Goal: Transaction & Acquisition: Purchase product/service

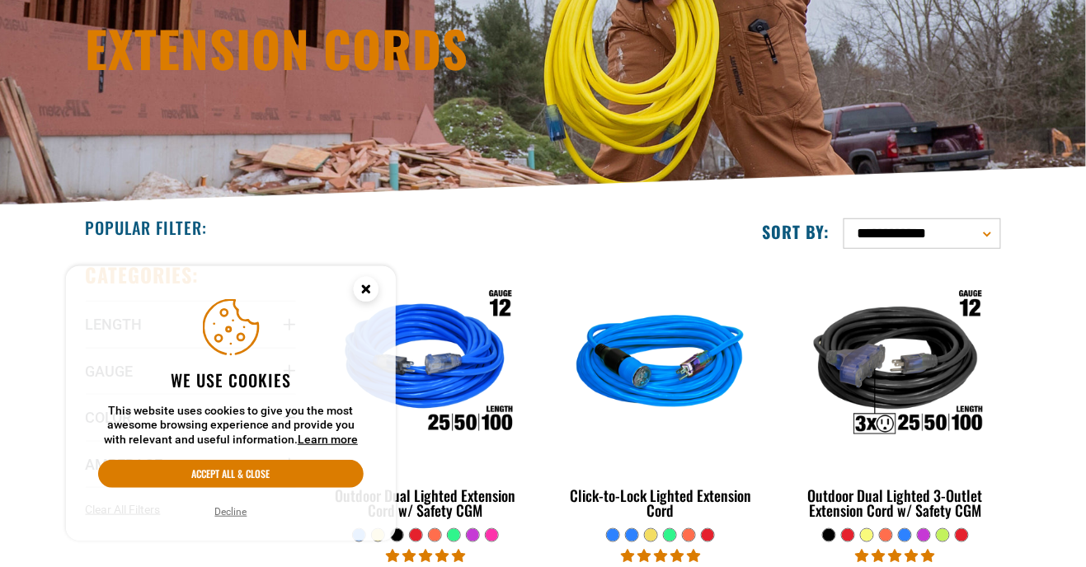
scroll to position [218, 0]
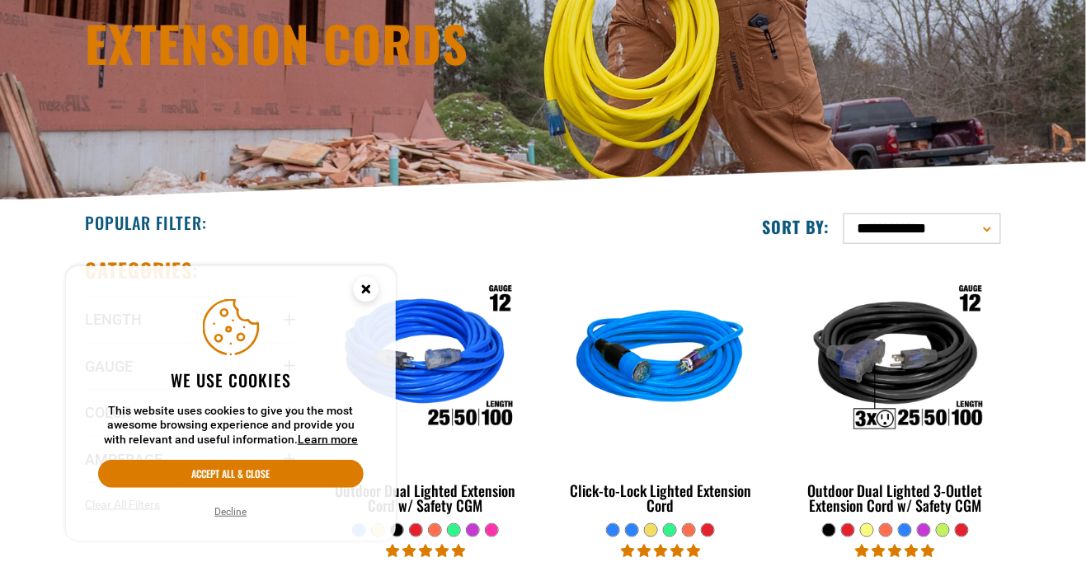
click at [372, 290] on circle "Cookie Consent" at bounding box center [366, 289] width 25 height 25
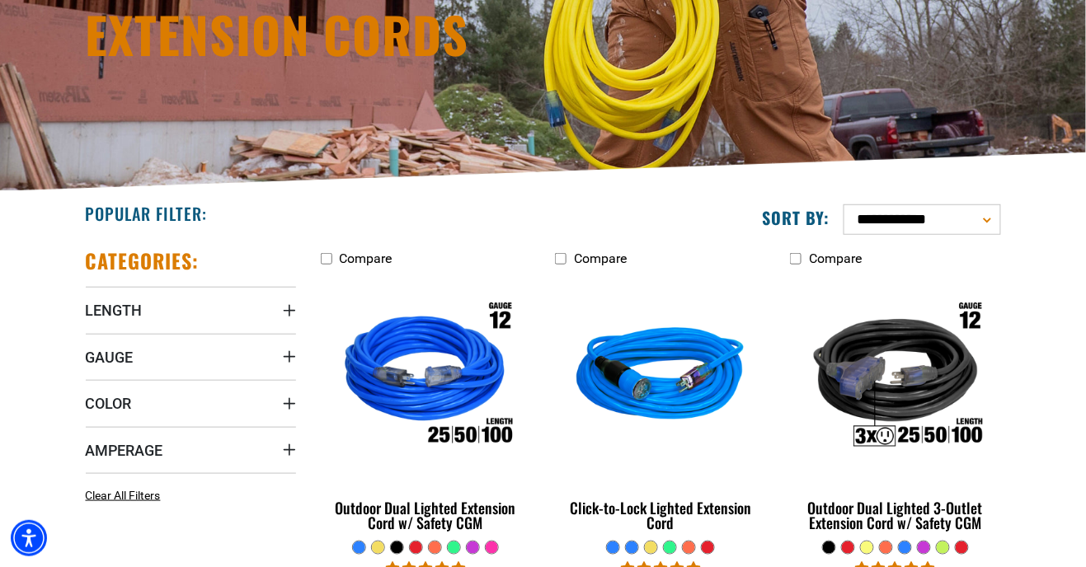
scroll to position [238, 0]
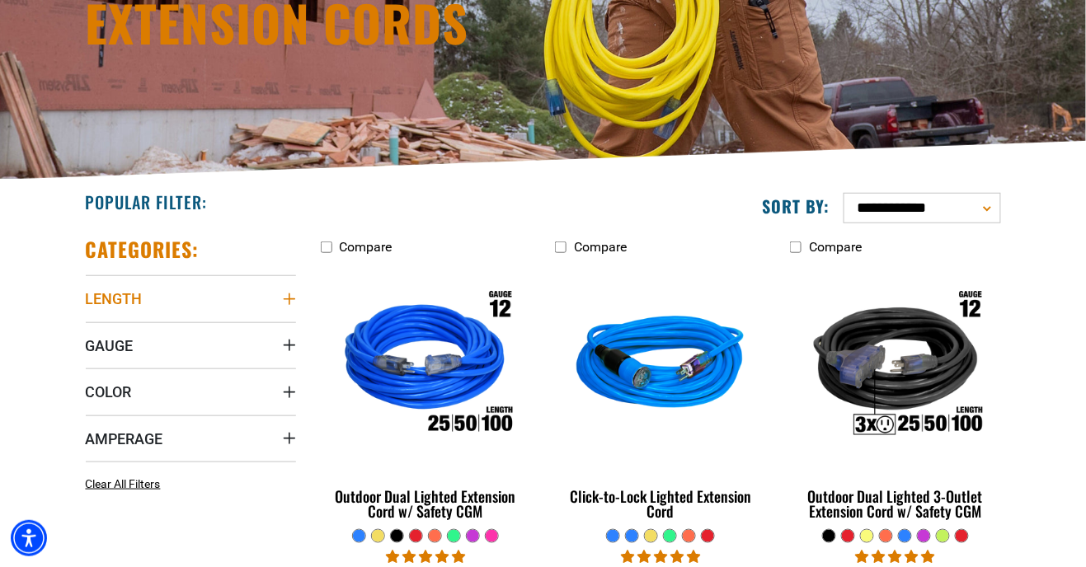
click at [120, 290] on span "Length" at bounding box center [114, 298] width 57 height 19
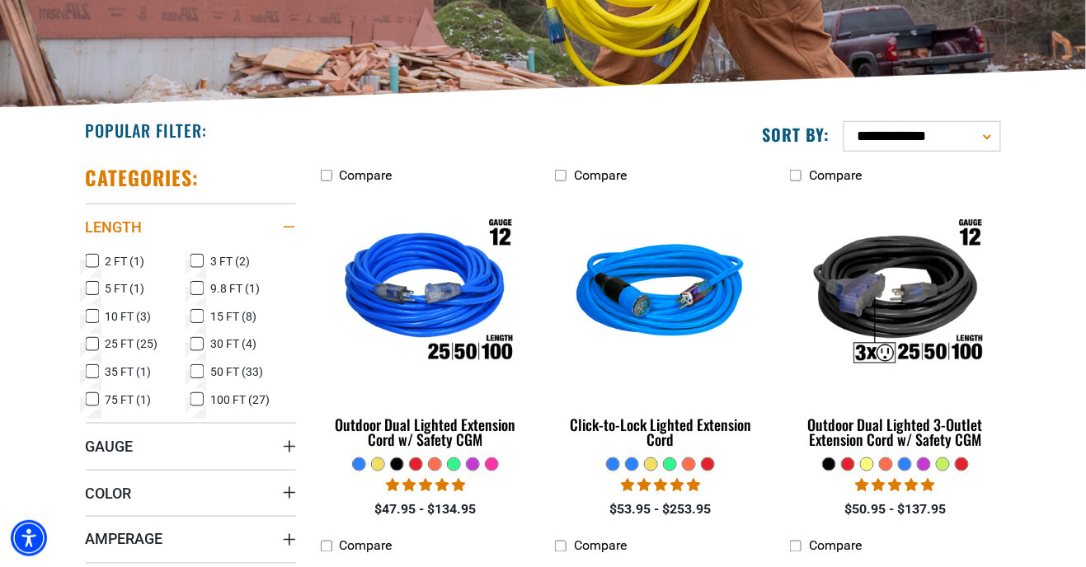
scroll to position [313, 0]
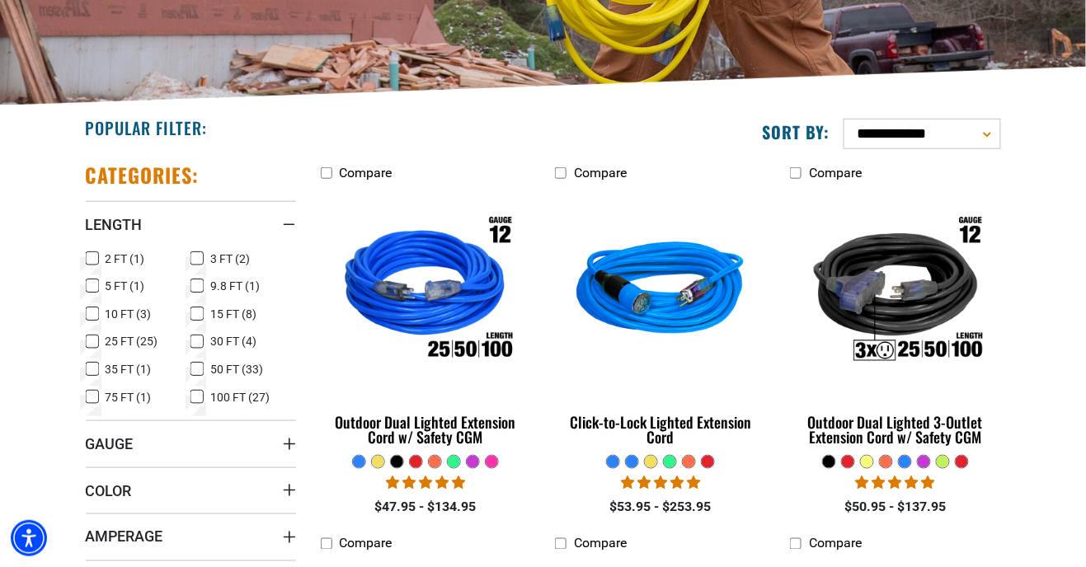
click at [196, 400] on icon at bounding box center [197, 397] width 13 height 21
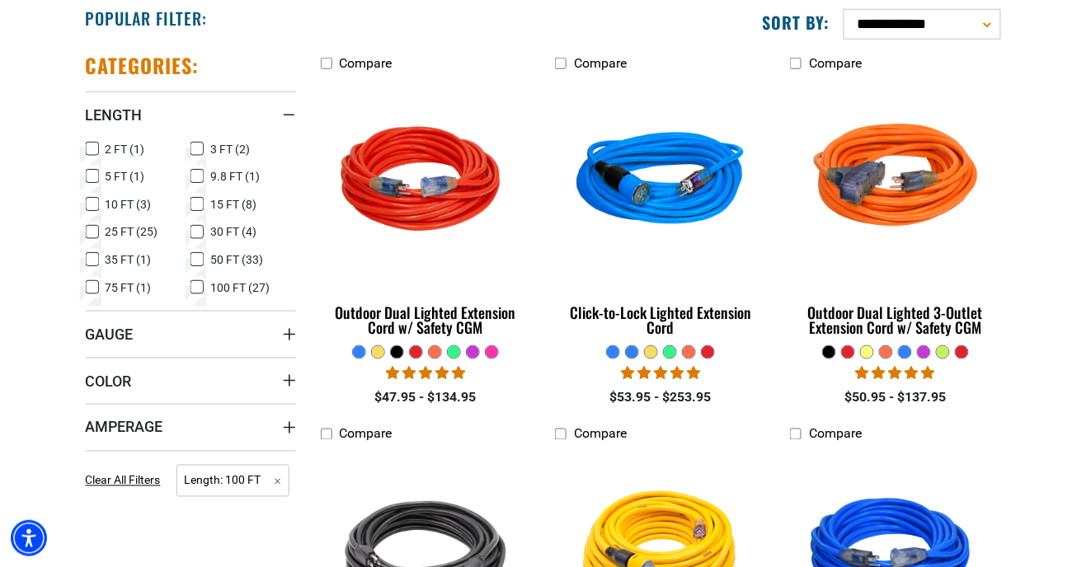
scroll to position [423, 0]
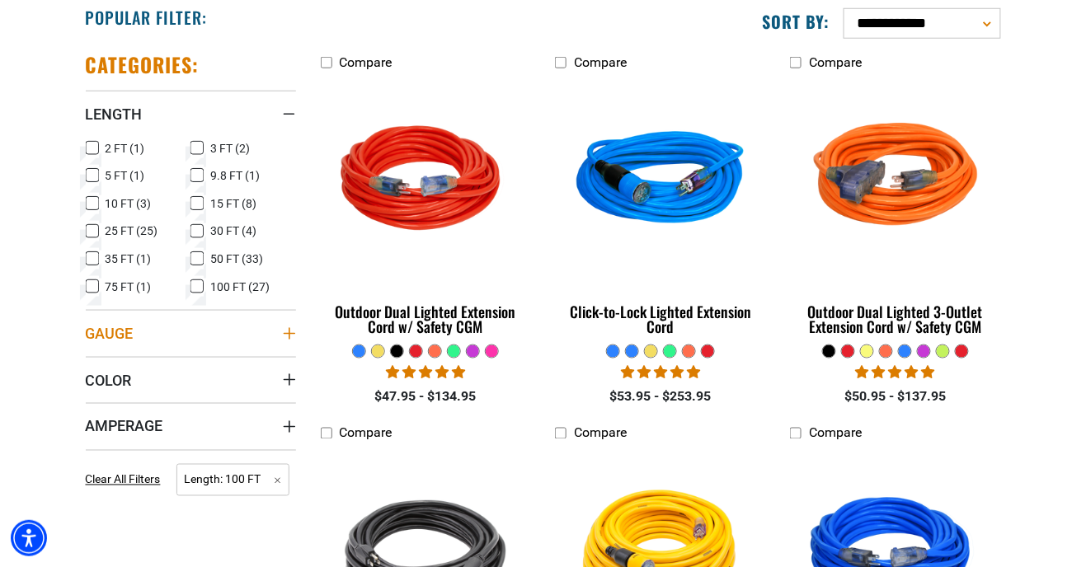
click at [95, 334] on span "Gauge" at bounding box center [110, 333] width 48 height 19
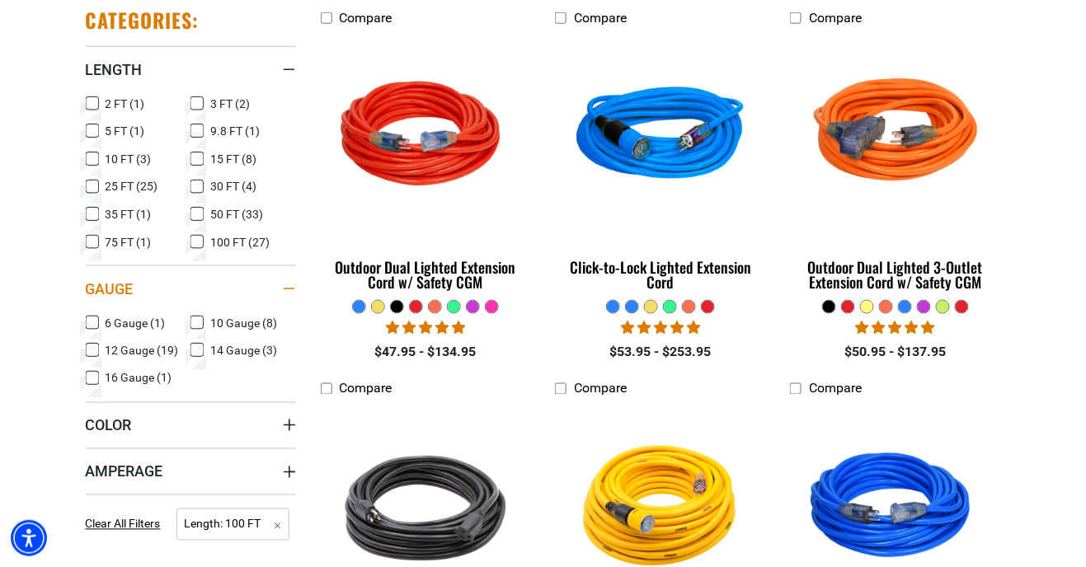
scroll to position [468, 0]
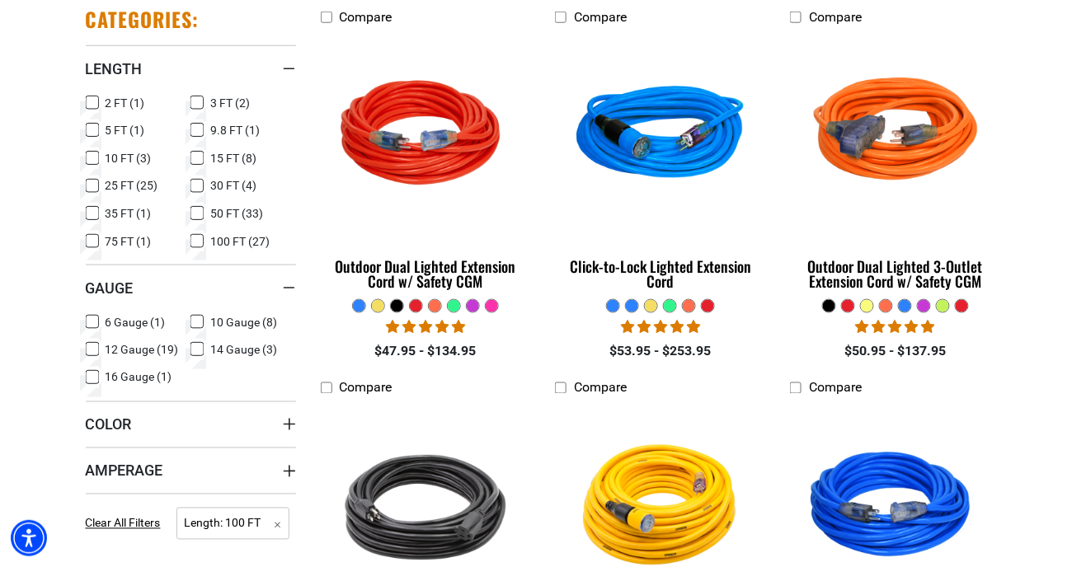
click at [195, 318] on icon at bounding box center [197, 322] width 13 height 21
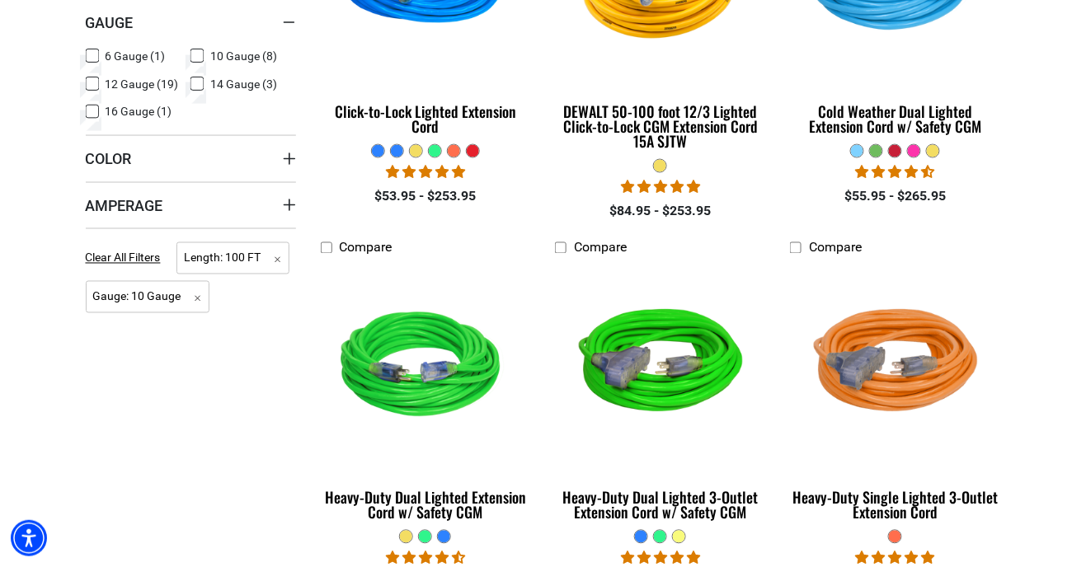
scroll to position [624, 0]
click at [118, 214] on span "Amperage" at bounding box center [125, 205] width 78 height 19
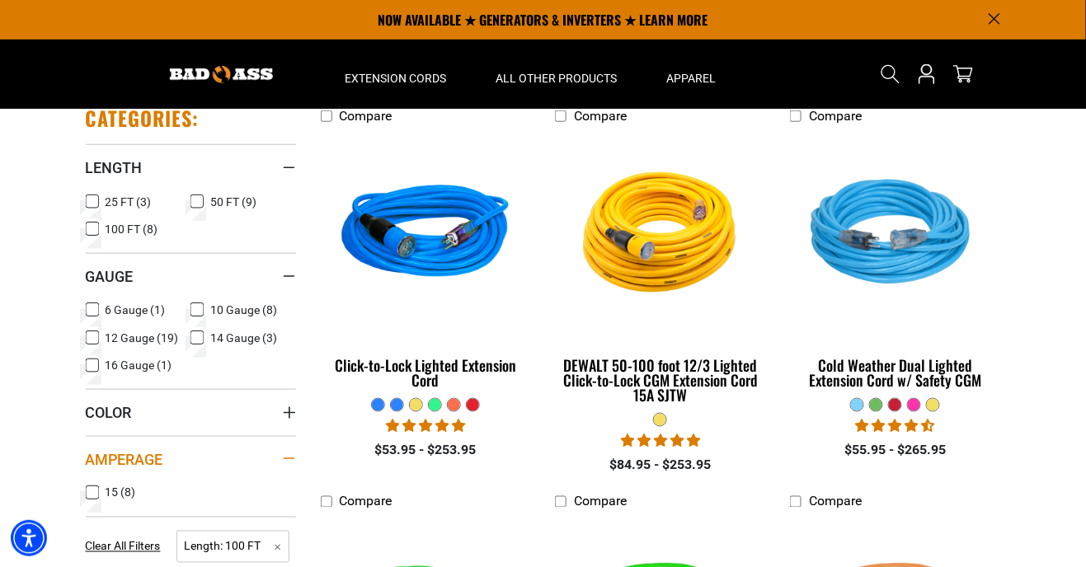
scroll to position [369, 0]
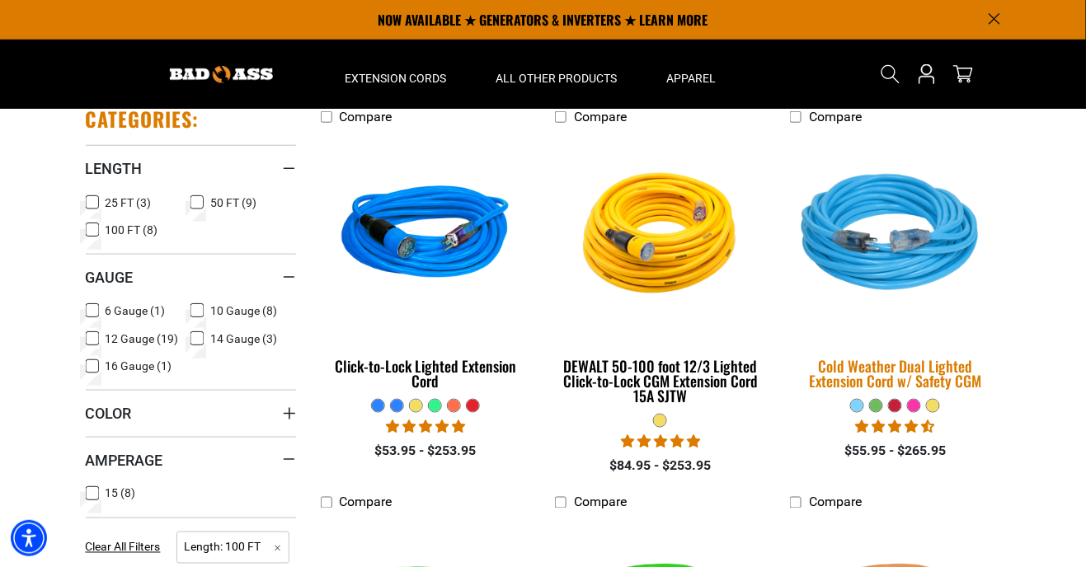
click at [878, 227] on img at bounding box center [895, 235] width 231 height 211
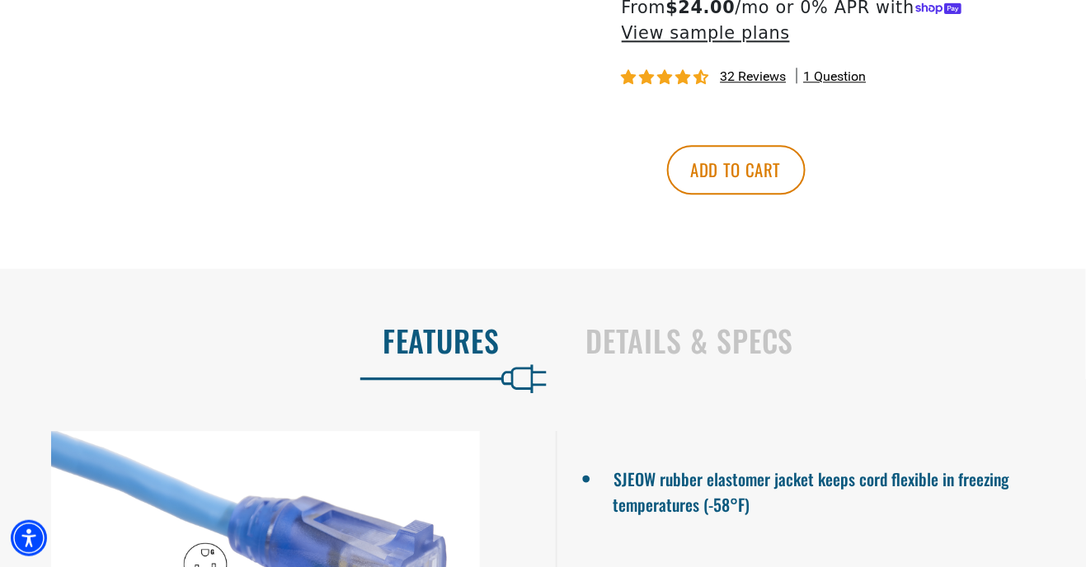
scroll to position [1094, 0]
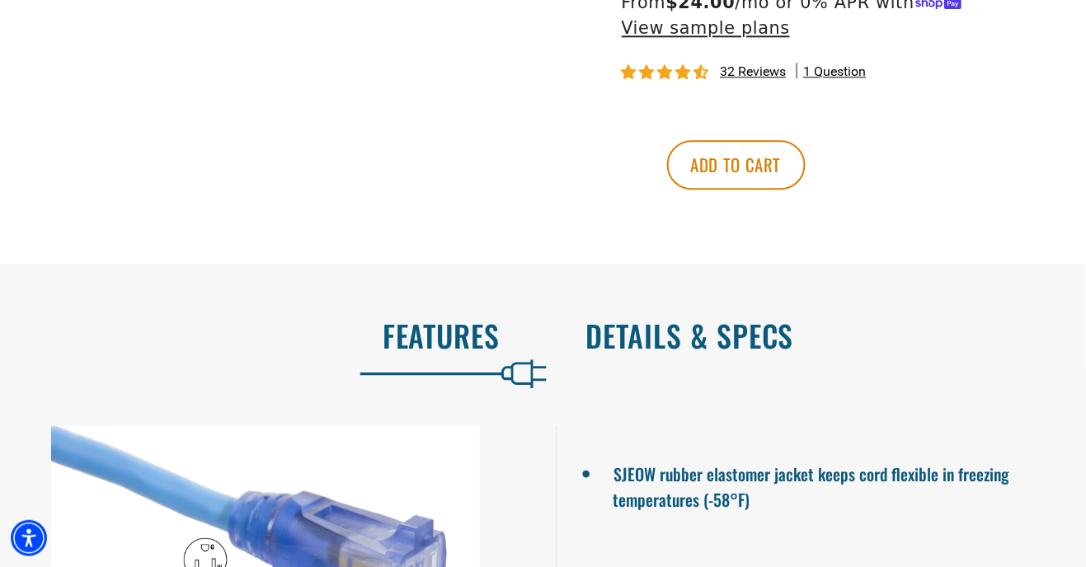
click at [633, 348] on h2 "Details & Specs" at bounding box center [819, 335] width 466 height 35
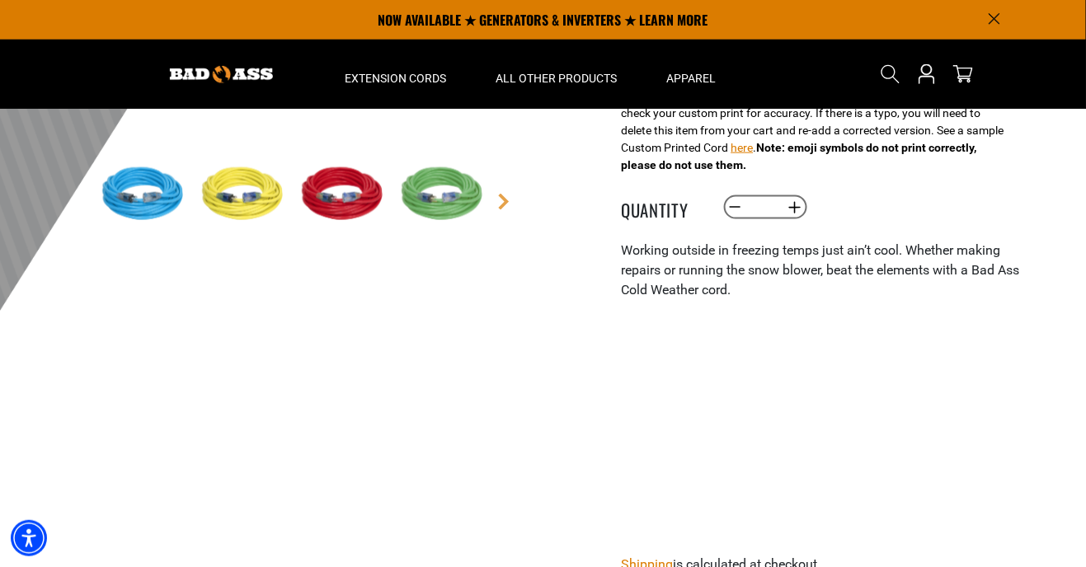
scroll to position [435, 0]
